Goal: Find contact information: Find contact information

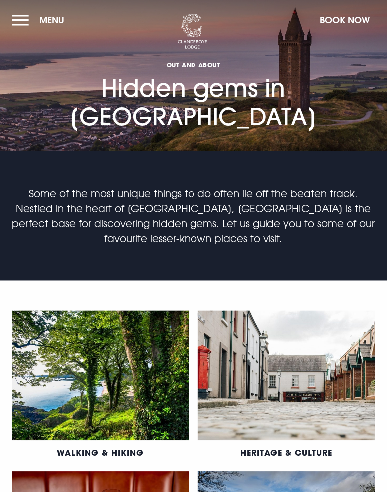
click at [26, 25] on button "Menu" at bounding box center [40, 19] width 57 height 21
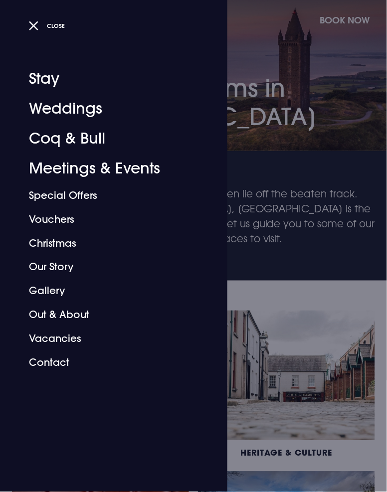
click at [53, 80] on link "Stay" at bounding box center [108, 79] width 158 height 30
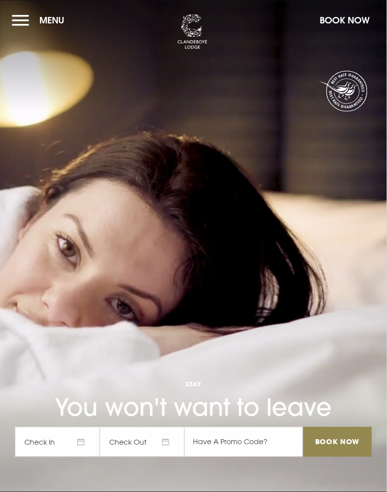
click at [20, 27] on button "Menu" at bounding box center [40, 19] width 57 height 21
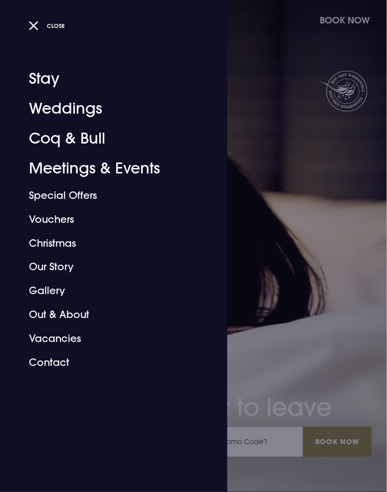
click at [69, 363] on link "Contact" at bounding box center [108, 363] width 158 height 24
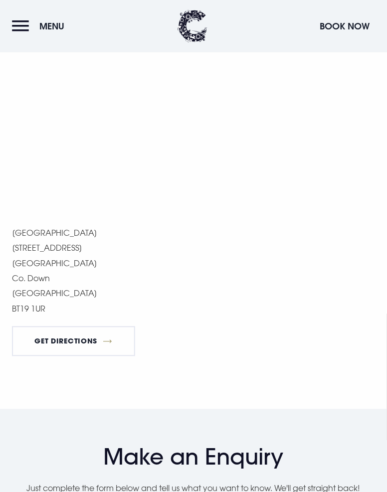
scroll to position [573, 0]
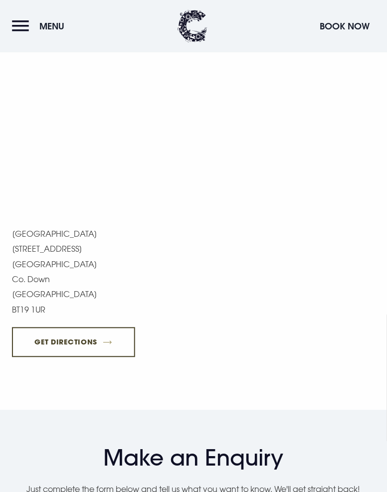
click at [121, 347] on link "Get Directions" at bounding box center [73, 343] width 123 height 30
